Goal: Transaction & Acquisition: Purchase product/service

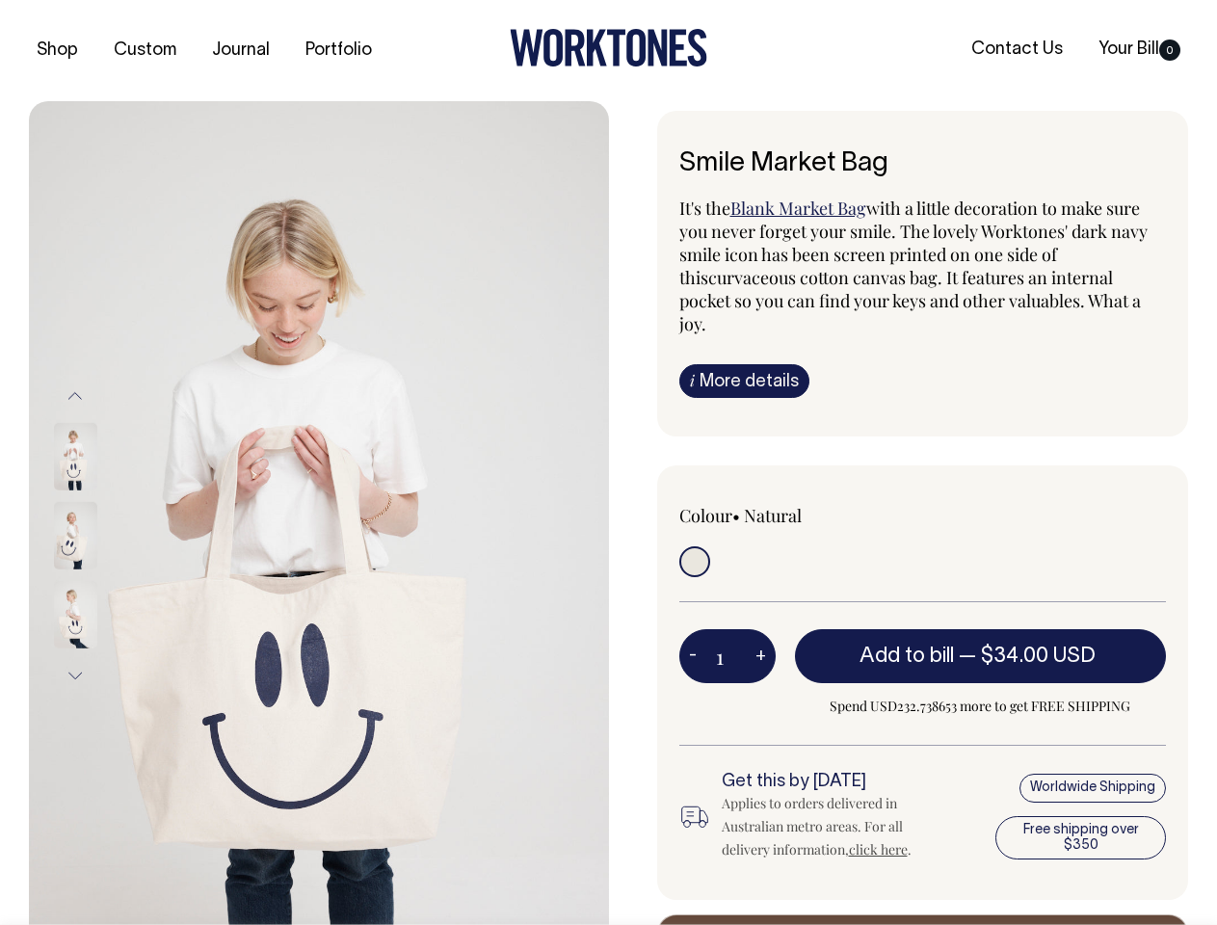
click at [319, 513] on img at bounding box center [319, 535] width 580 height 869
click at [101, 535] on div at bounding box center [101, 535] width 96 height 79
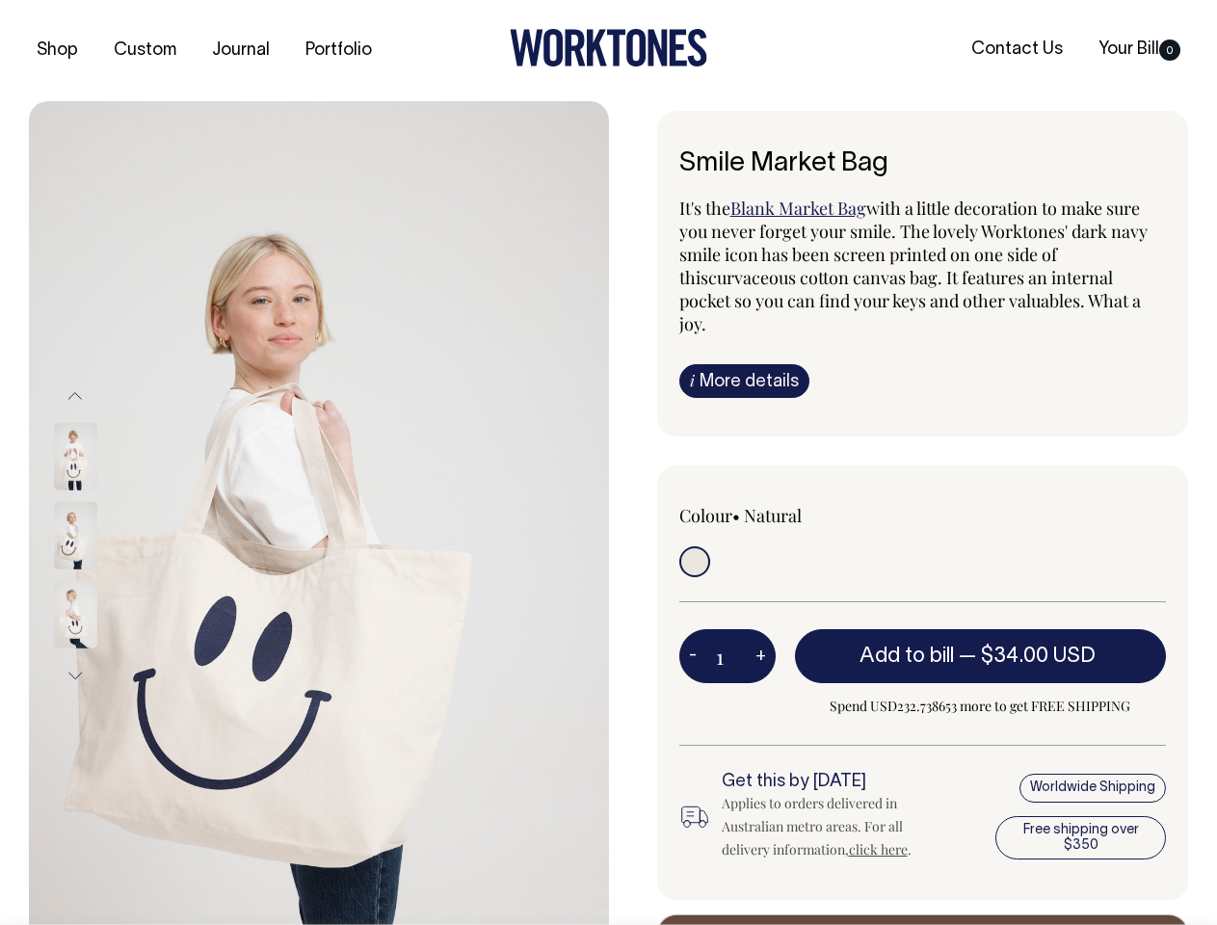
click at [75, 395] on button "Previous" at bounding box center [75, 395] width 29 height 43
click at [101, 575] on div at bounding box center [101, 614] width 96 height 79
click at [75, 676] on button "Next" at bounding box center [75, 675] width 29 height 43
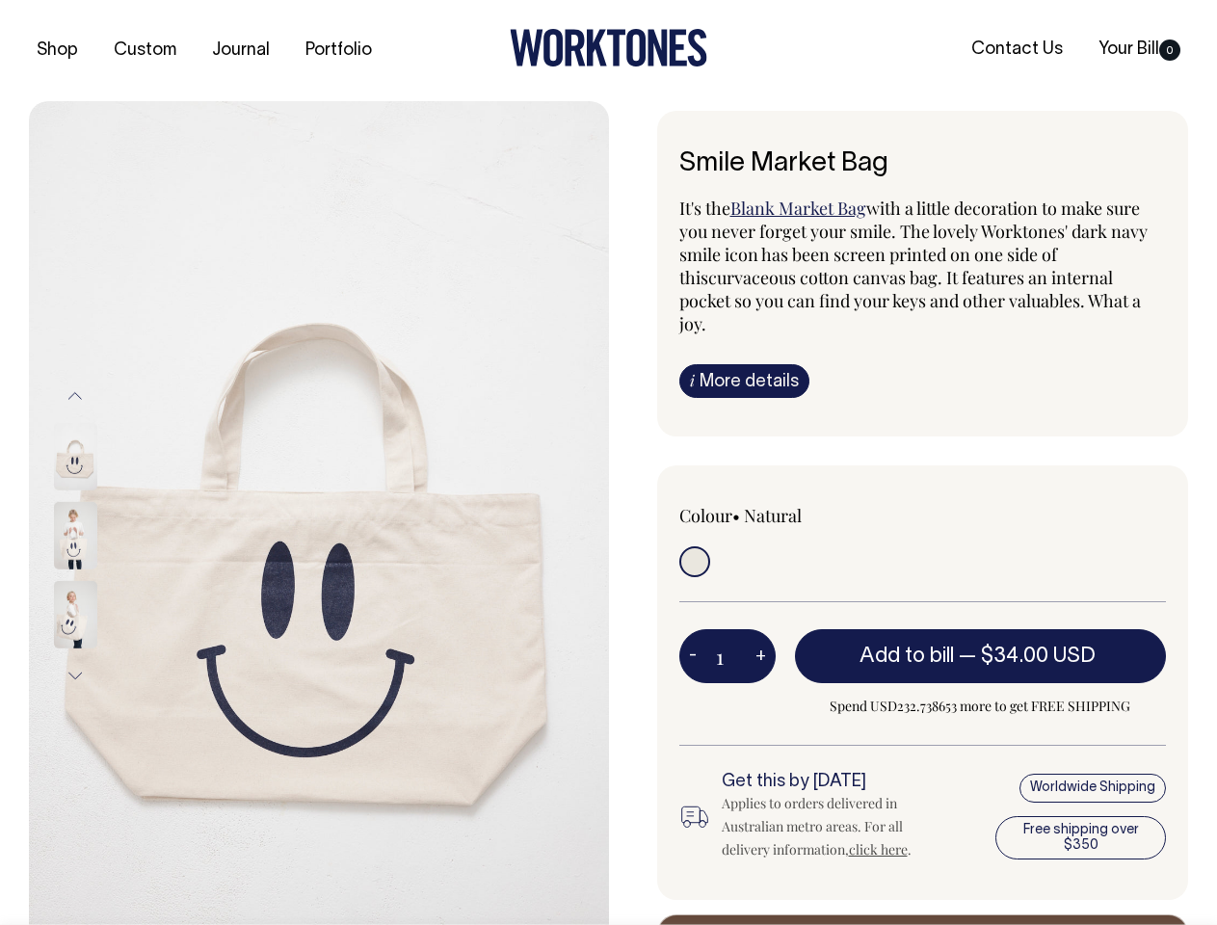
click at [693, 637] on button "-" at bounding box center [692, 656] width 27 height 39
click at [760, 637] on button "+" at bounding box center [761, 656] width 30 height 39
type input "2"
click at [981, 647] on span "— $34.00 USD" at bounding box center [1030, 656] width 142 height 19
